Goal: Find specific page/section: Find specific page/section

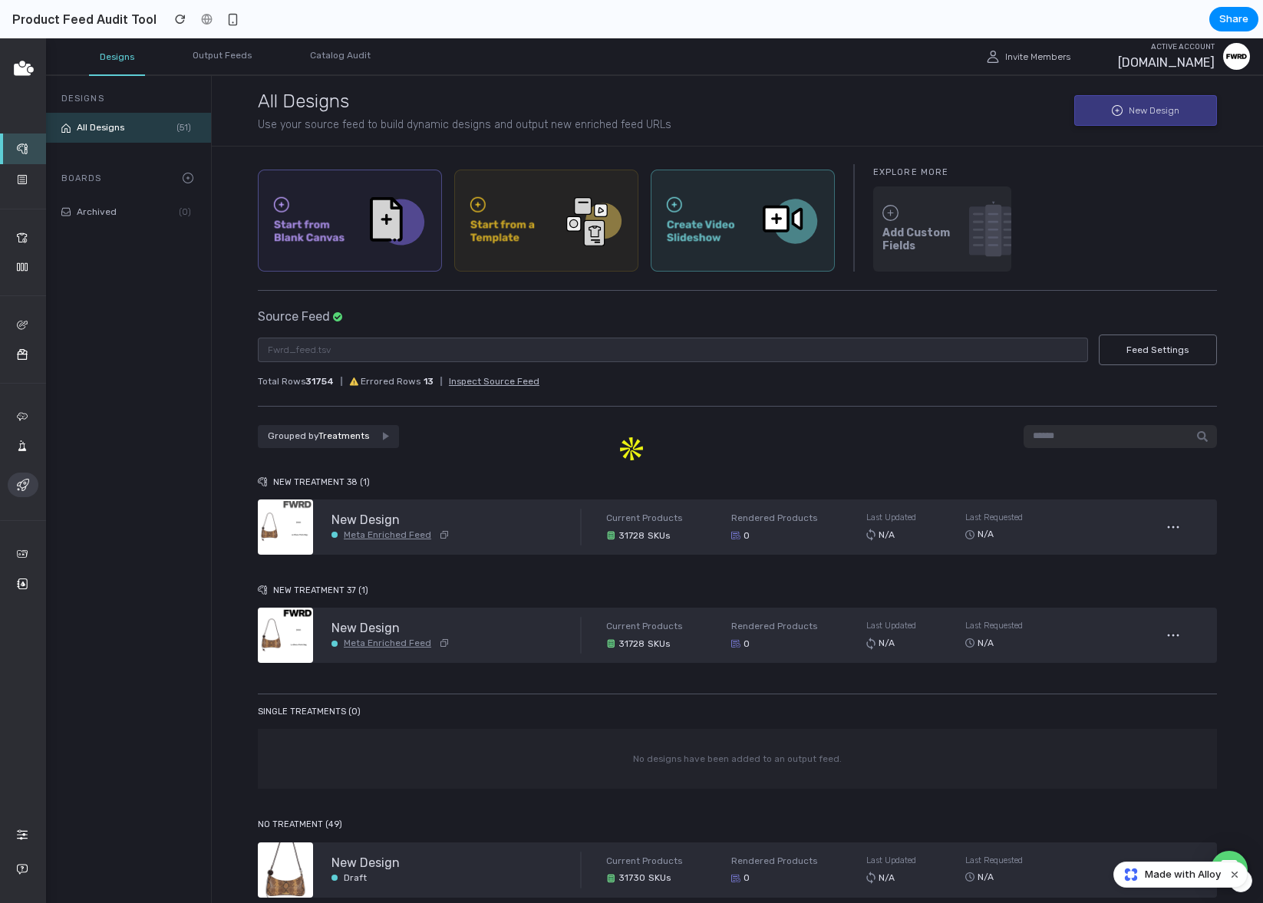
click at [663, 68] on div "Designs Output Feeds Catalog Audit" at bounding box center [590, 56] width 1002 height 36
